Goal: Task Accomplishment & Management: Use online tool/utility

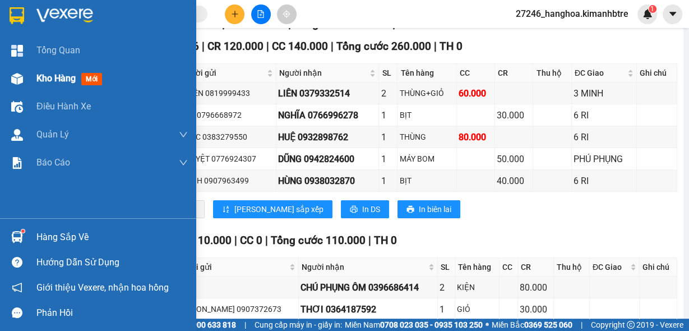
drag, startPoint x: 44, startPoint y: 73, endPoint x: 44, endPoint y: 81, distance: 8.4
click at [44, 81] on span "Kho hàng" at bounding box center [55, 78] width 39 height 11
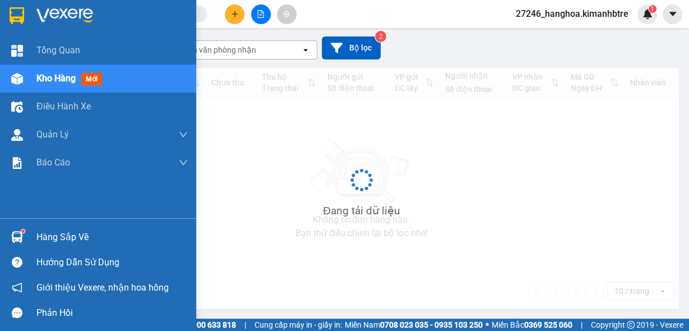
click at [44, 81] on span "Kho hàng" at bounding box center [55, 78] width 39 height 11
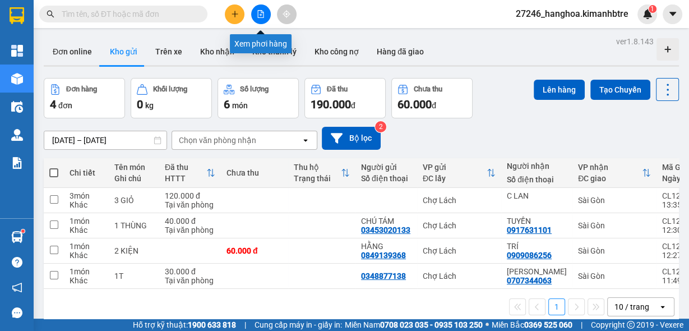
click at [265, 16] on button at bounding box center [261, 14] width 20 height 20
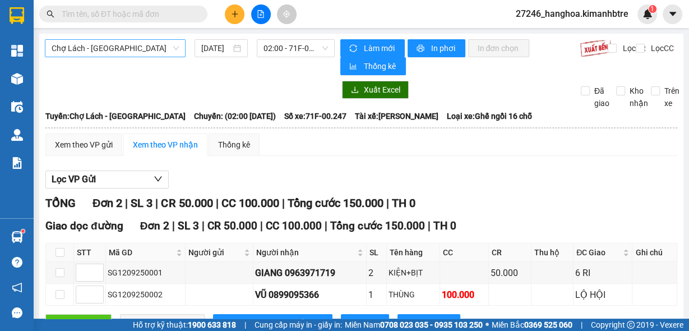
click at [124, 49] on span "Chợ Lách - [GEOGRAPHIC_DATA]" at bounding box center [115, 48] width 127 height 17
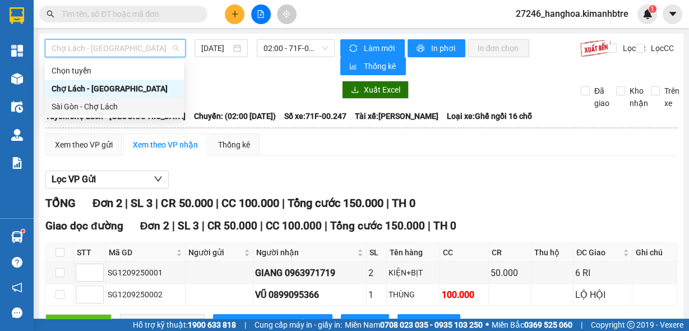
click at [104, 110] on div "Sài Gòn - Chợ Lách" at bounding box center [115, 106] width 126 height 12
type input "[DATE]"
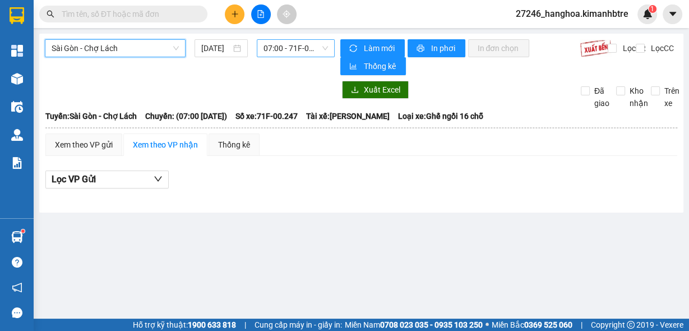
click at [286, 47] on span "07:00 - 71F-00.247" at bounding box center [295, 48] width 65 height 17
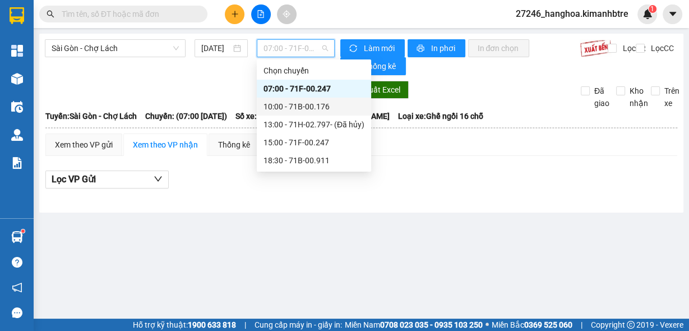
click at [297, 110] on div "10:00 - 71B-00.176" at bounding box center [313, 106] width 101 height 12
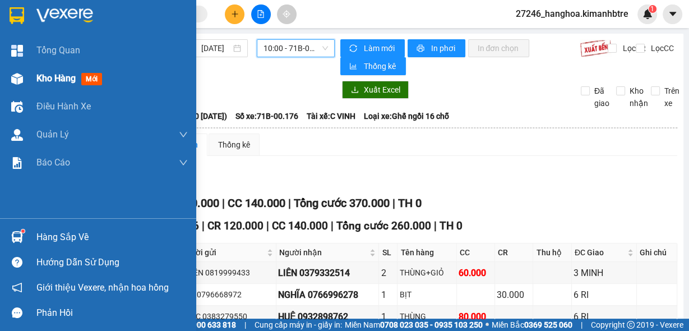
click at [39, 78] on span "Kho hàng" at bounding box center [55, 78] width 39 height 11
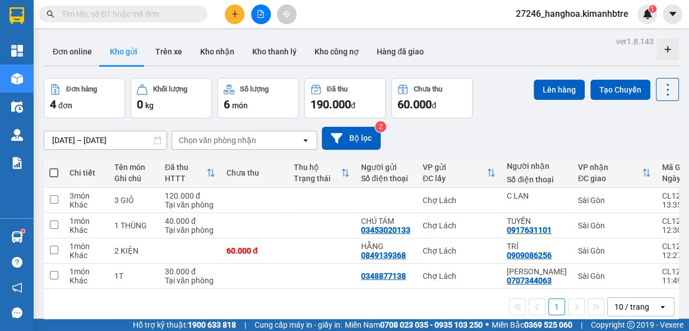
click at [54, 172] on span at bounding box center [53, 172] width 9 height 9
click at [54, 167] on input "checkbox" at bounding box center [54, 167] width 0 height 0
checkbox input "true"
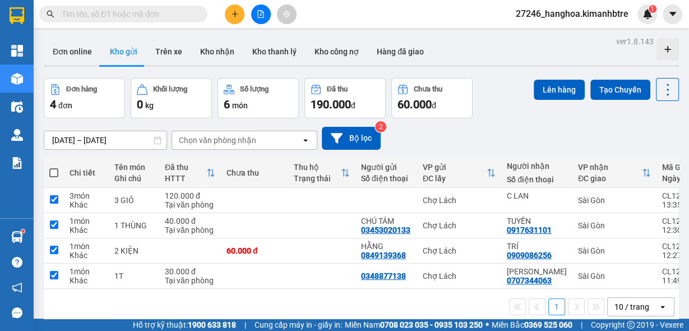
checkbox input "true"
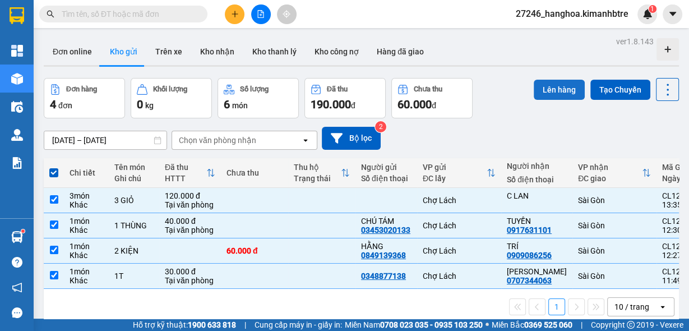
click at [560, 91] on button "Lên hàng" at bounding box center [559, 90] width 51 height 20
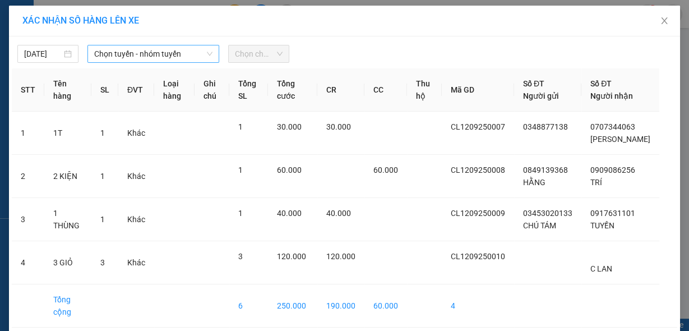
click at [139, 48] on span "Chọn tuyến - nhóm tuyến" at bounding box center [153, 53] width 118 height 17
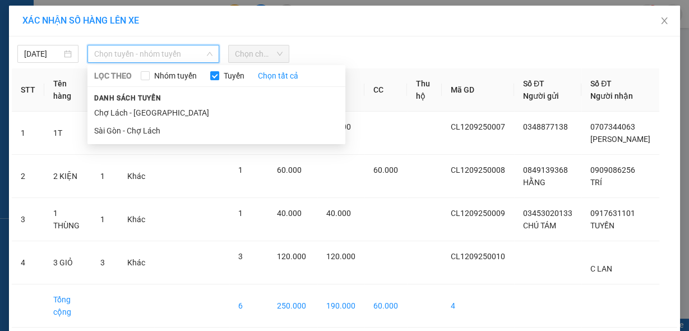
drag, startPoint x: 138, startPoint y: 113, endPoint x: 216, endPoint y: 80, distance: 84.6
click at [138, 113] on li "Chợ Lách - [GEOGRAPHIC_DATA]" at bounding box center [216, 113] width 258 height 18
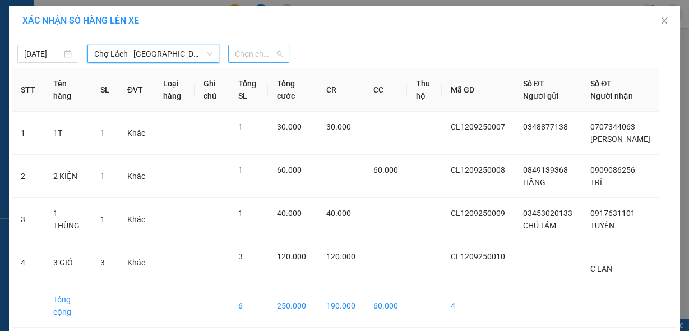
click at [258, 59] on span "Chọn chuyến" at bounding box center [259, 53] width 48 height 17
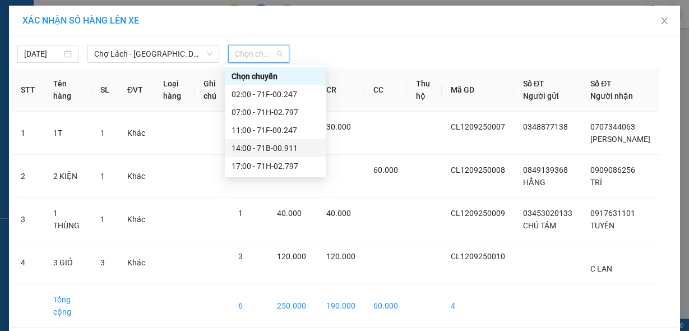
click at [251, 146] on div "14:00 - 71B-00.911" at bounding box center [275, 148] width 87 height 12
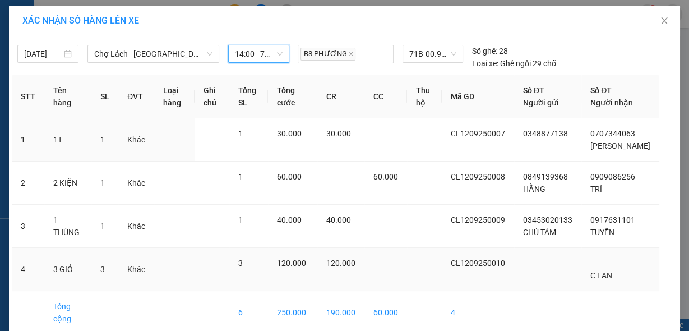
scroll to position [65, 0]
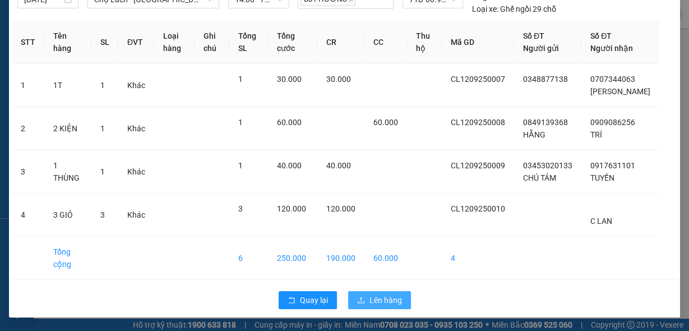
click at [379, 308] on button "Lên hàng" at bounding box center [379, 300] width 63 height 18
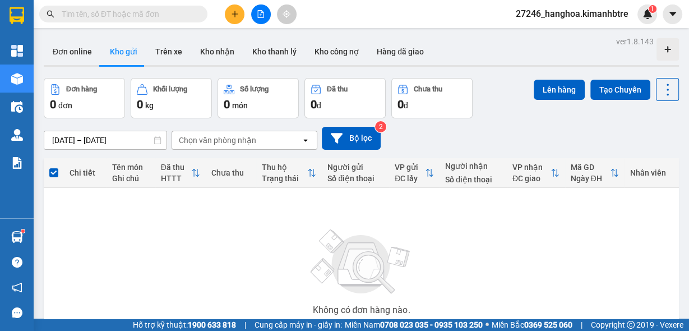
click at [263, 16] on icon "file-add" at bounding box center [261, 14] width 8 height 8
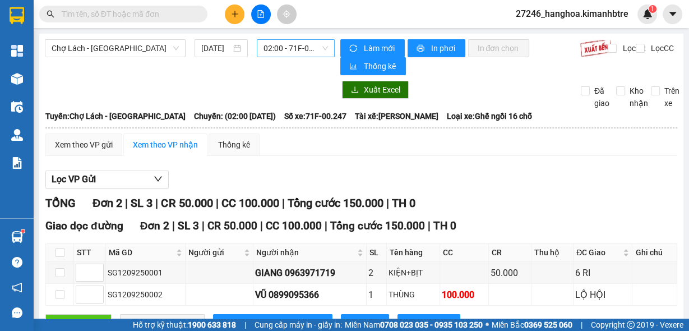
click at [273, 45] on span "02:00 - 71F-00.247" at bounding box center [295, 48] width 65 height 17
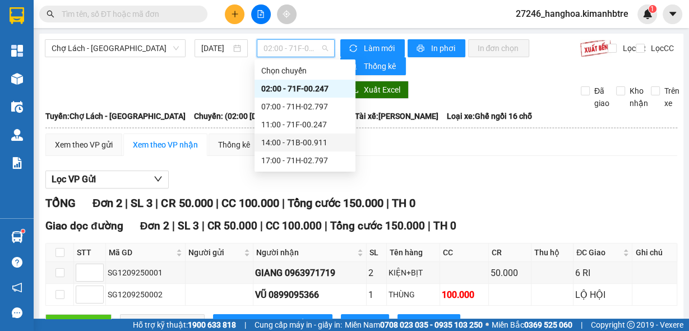
click at [274, 140] on div "14:00 - 71B-00.911" at bounding box center [304, 142] width 87 height 12
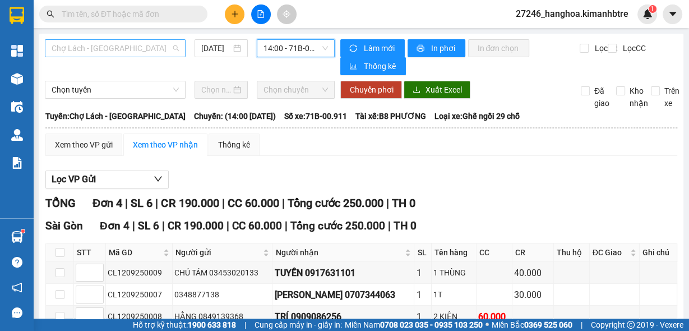
click at [118, 47] on span "Chợ Lách - [GEOGRAPHIC_DATA]" at bounding box center [115, 48] width 127 height 17
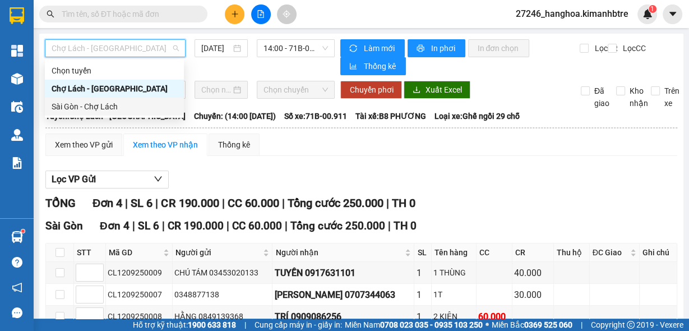
drag, startPoint x: 112, startPoint y: 108, endPoint x: 260, endPoint y: 76, distance: 151.4
click at [114, 106] on div "Sài Gòn - Chợ Lách" at bounding box center [115, 106] width 126 height 12
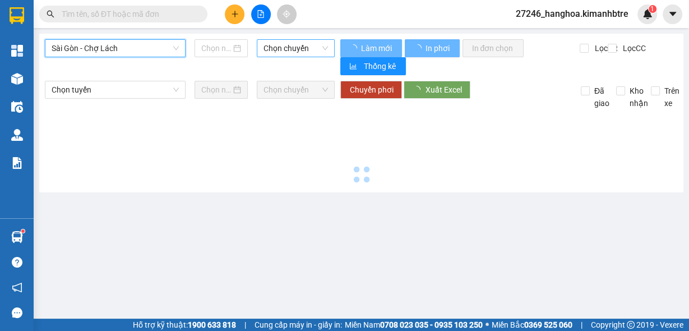
type input "[DATE]"
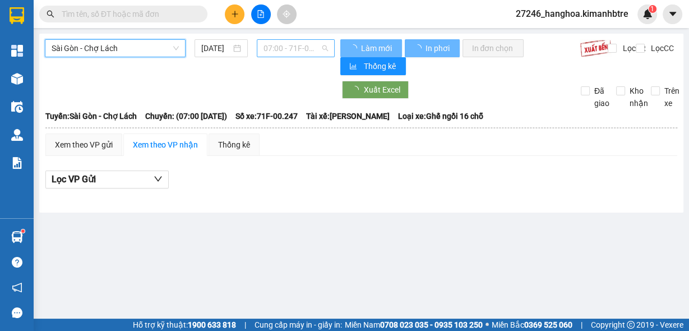
click at [277, 49] on span "07:00 - 71F-00.247" at bounding box center [295, 48] width 65 height 17
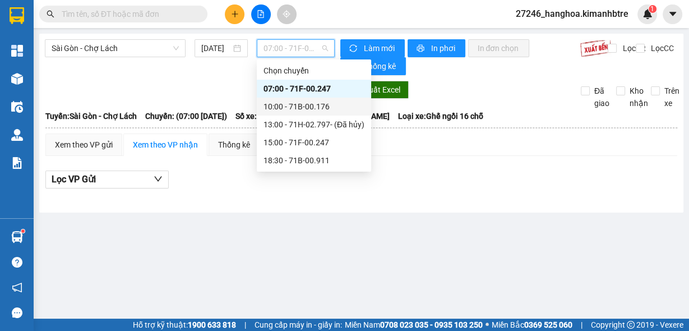
drag, startPoint x: 306, startPoint y: 100, endPoint x: 305, endPoint y: 108, distance: 7.4
click at [305, 108] on div "10:00 - 71B-00.176" at bounding box center [313, 106] width 101 height 12
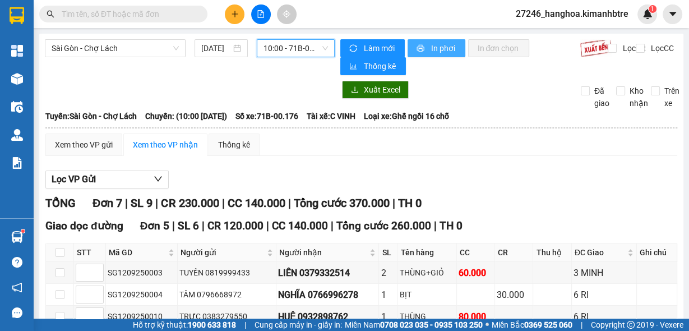
click at [431, 48] on span "In phơi" at bounding box center [444, 48] width 26 height 12
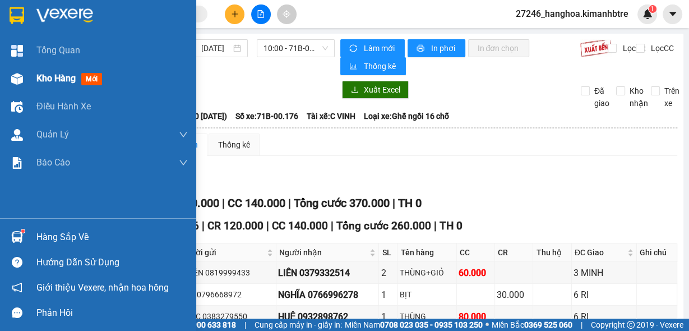
click at [84, 75] on span "mới" at bounding box center [91, 79] width 21 height 12
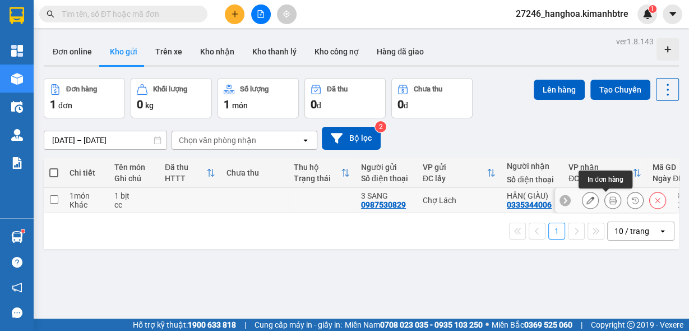
click at [609, 197] on icon at bounding box center [613, 200] width 8 height 8
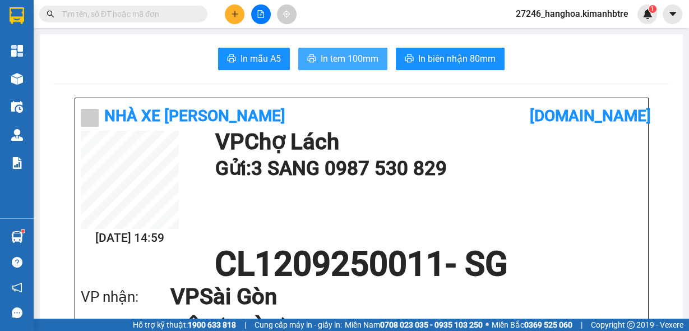
click at [345, 60] on span "In tem 100mm" at bounding box center [350, 59] width 58 height 14
click at [325, 64] on span "In tem 100mm" at bounding box center [350, 59] width 58 height 14
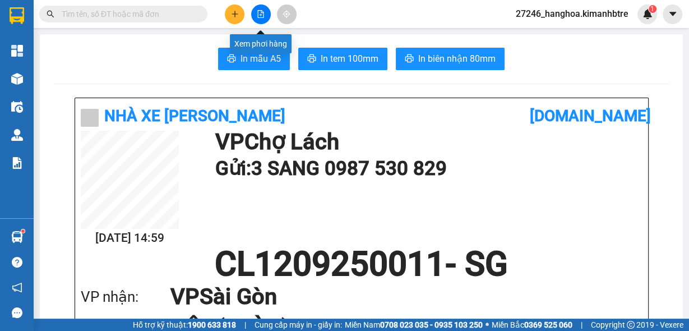
click at [257, 20] on button at bounding box center [261, 14] width 20 height 20
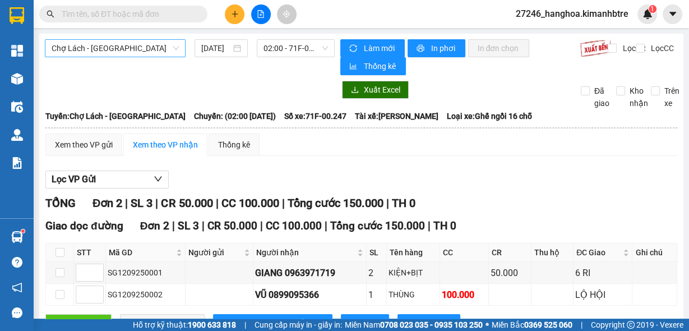
click at [117, 46] on span "Chợ Lách - [GEOGRAPHIC_DATA]" at bounding box center [115, 48] width 127 height 17
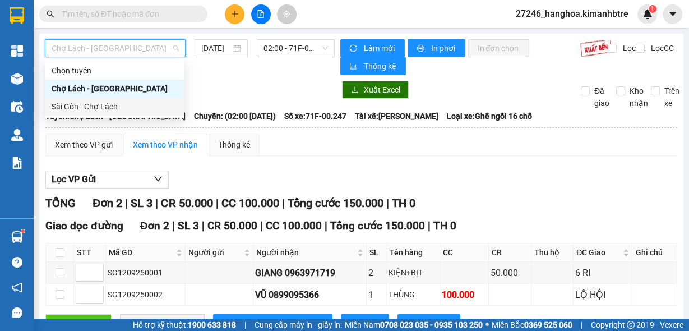
click at [109, 106] on div "Sài Gòn - Chợ Lách" at bounding box center [115, 106] width 126 height 12
type input "[DATE]"
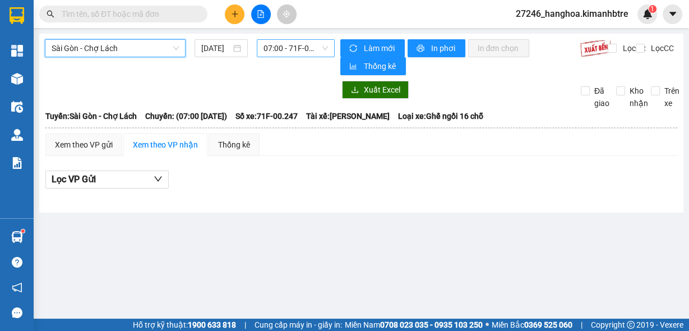
click at [291, 46] on span "07:00 - 71F-00.247" at bounding box center [295, 48] width 65 height 17
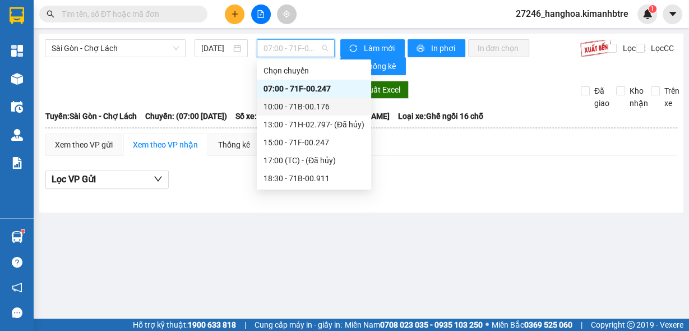
click at [293, 111] on div "10:00 - 71B-00.176" at bounding box center [313, 106] width 101 height 12
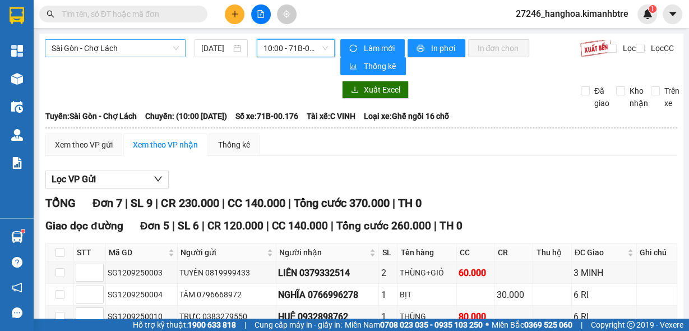
click at [149, 46] on span "Sài Gòn - Chợ Lách" at bounding box center [115, 48] width 127 height 17
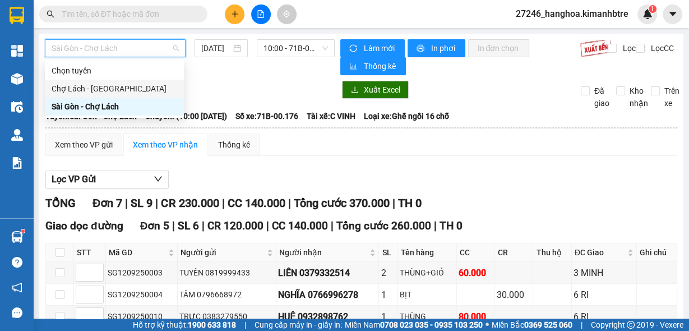
click at [128, 90] on div "Chợ Lách - [GEOGRAPHIC_DATA]" at bounding box center [115, 88] width 126 height 12
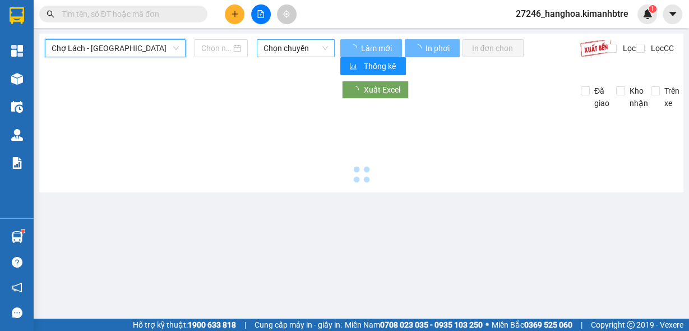
type input "[DATE]"
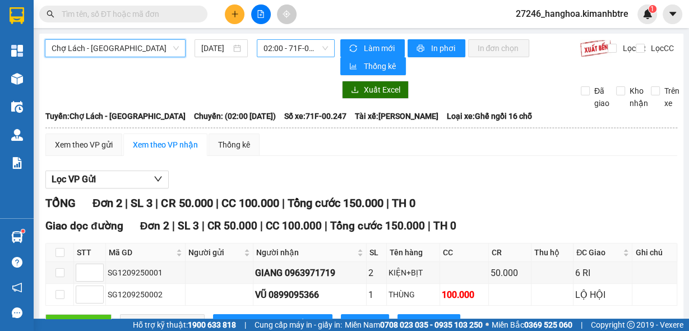
click at [281, 46] on span "02:00 - 71F-00.247" at bounding box center [295, 48] width 65 height 17
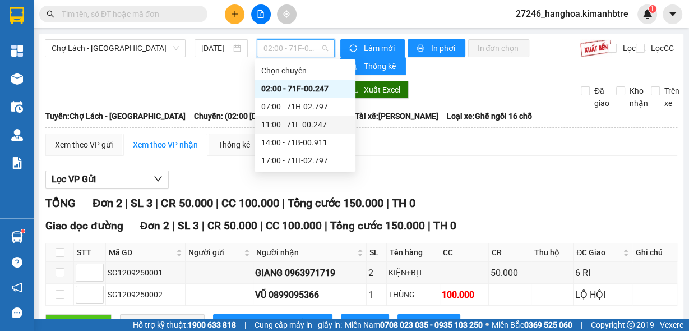
click at [294, 128] on div "11:00 - 71F-00.247" at bounding box center [304, 124] width 87 height 12
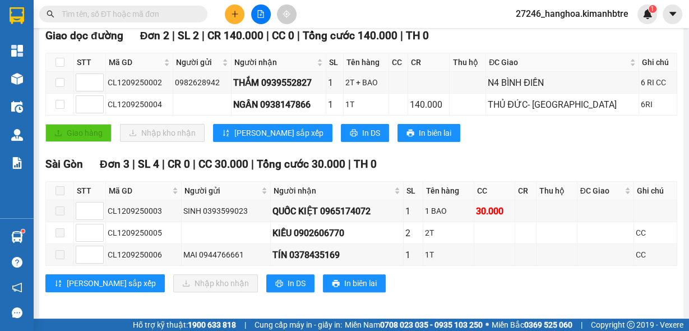
scroll to position [190, 0]
click at [61, 206] on span at bounding box center [59, 210] width 9 height 9
drag, startPoint x: 0, startPoint y: 117, endPoint x: 285, endPoint y: 284, distance: 330.1
click at [434, 284] on div "[PERSON_NAME] sắp xếp Nhập kho nhận In DS In biên lai" at bounding box center [361, 283] width 632 height 18
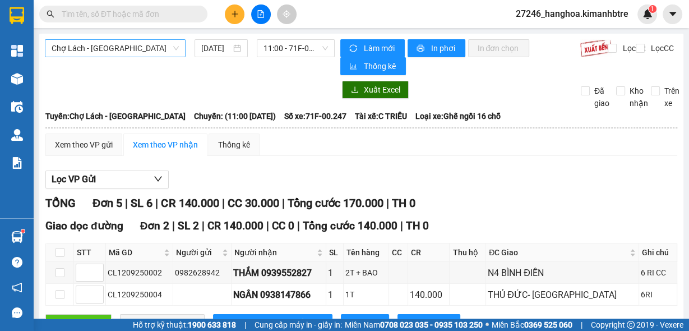
click at [136, 46] on span "Chợ Lách - [GEOGRAPHIC_DATA]" at bounding box center [115, 48] width 127 height 17
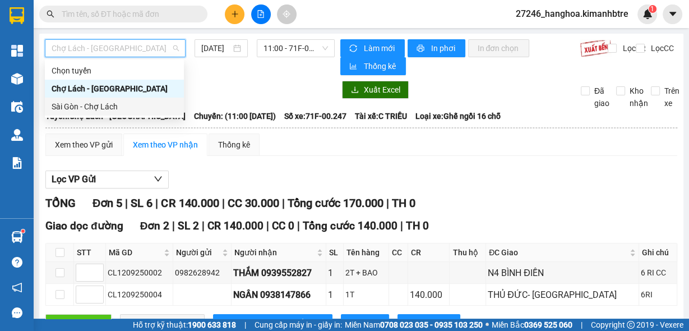
click at [117, 110] on div "Sài Gòn - Chợ Lách" at bounding box center [115, 106] width 126 height 12
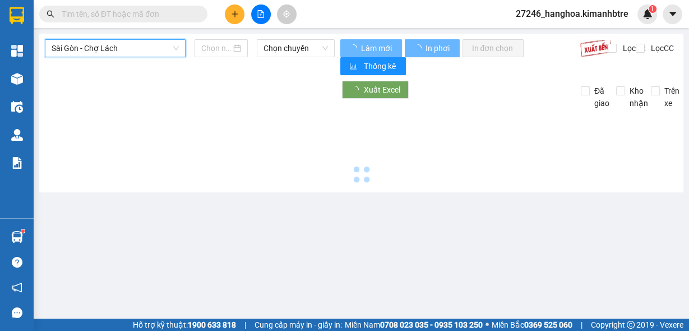
type input "[DATE]"
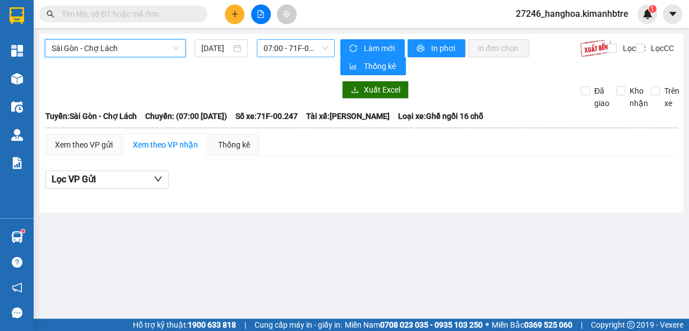
click at [308, 49] on span "07:00 - 71F-00.247" at bounding box center [295, 48] width 65 height 17
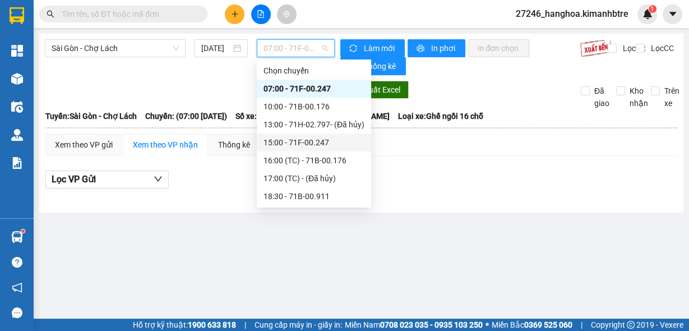
click at [291, 142] on div "15:00 - 71F-00.247" at bounding box center [313, 142] width 101 height 12
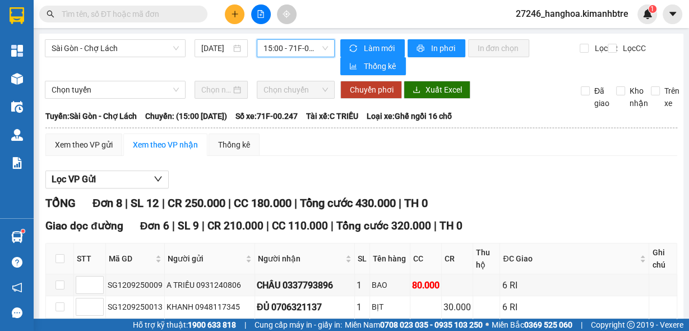
click at [293, 50] on span "15:00 - 71F-00.247" at bounding box center [295, 48] width 65 height 17
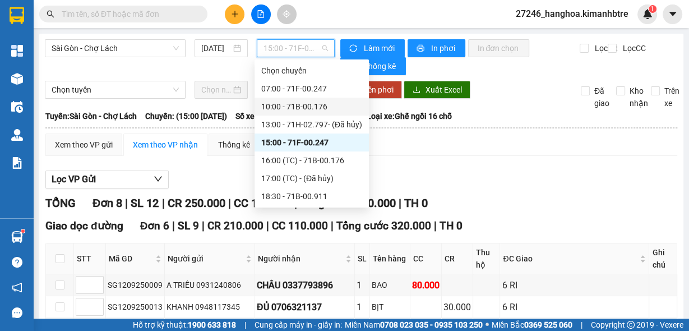
click at [290, 110] on div "10:00 - 71B-00.176" at bounding box center [311, 107] width 114 height 18
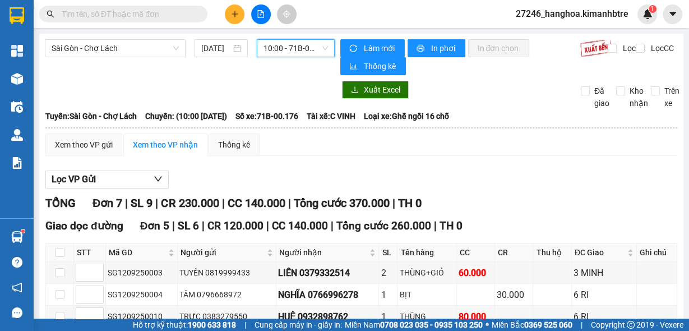
click at [288, 45] on span "10:00 - 71B-00.176" at bounding box center [295, 48] width 65 height 17
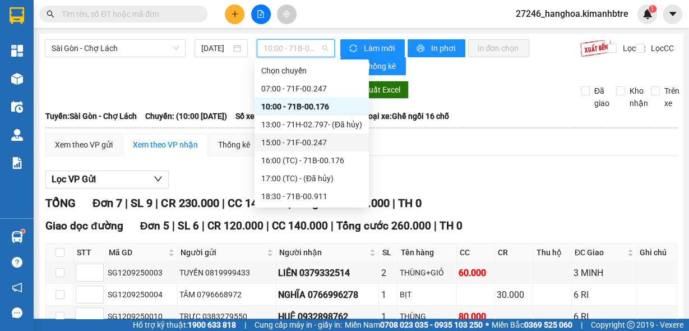
click at [308, 143] on div "15:00 - 71F-00.247" at bounding box center [311, 142] width 101 height 12
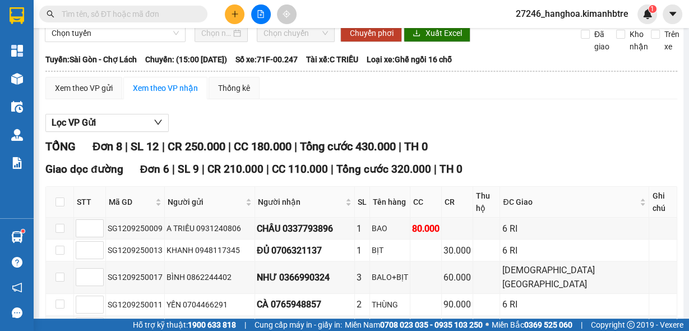
scroll to position [179, 0]
